Goal: Task Accomplishment & Management: Manage account settings

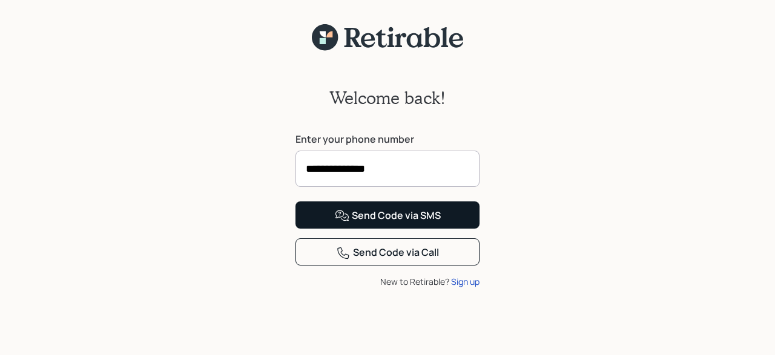
type input "**********"
click at [375, 223] on div "Send Code via SMS" at bounding box center [388, 216] width 106 height 15
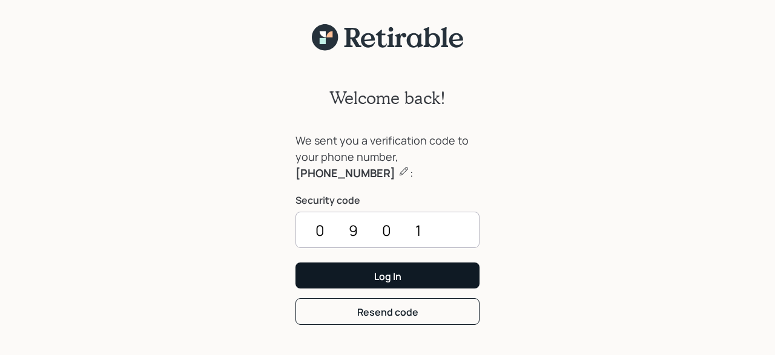
type input "0901"
click at [376, 268] on button "Log In" at bounding box center [388, 276] width 184 height 26
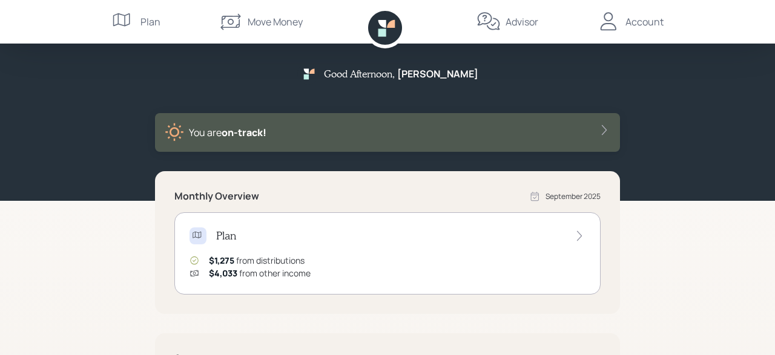
click at [650, 22] on div "Account" at bounding box center [645, 22] width 38 height 15
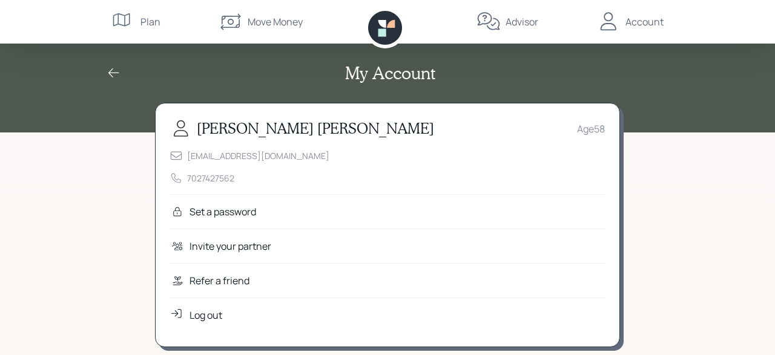
click at [205, 313] on div "Log out" at bounding box center [206, 315] width 33 height 15
